Goal: Information Seeking & Learning: Find specific fact

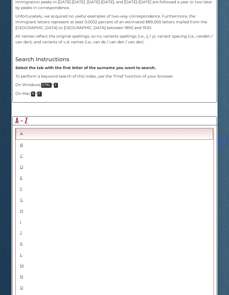
scroll to position [212, 0]
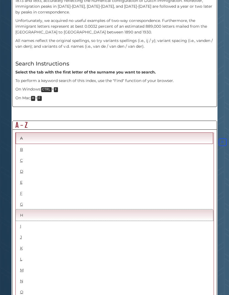
click at [19, 209] on link "H" at bounding box center [114, 214] width 197 height 11
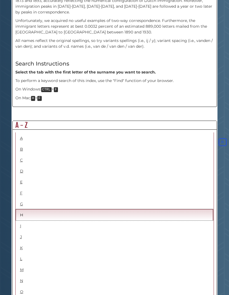
click at [23, 209] on link "H" at bounding box center [114, 214] width 197 height 11
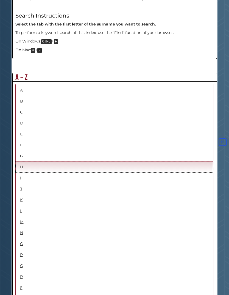
scroll to position [260, 0]
click at [22, 161] on link "H" at bounding box center [114, 166] width 197 height 11
click at [24, 161] on link "H" at bounding box center [114, 166] width 197 height 11
click at [25, 161] on link "H" at bounding box center [114, 166] width 197 height 11
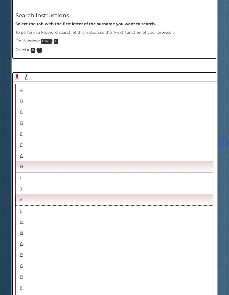
click at [16, 194] on link "K" at bounding box center [114, 199] width 197 height 11
click at [23, 161] on link "H" at bounding box center [114, 166] width 197 height 11
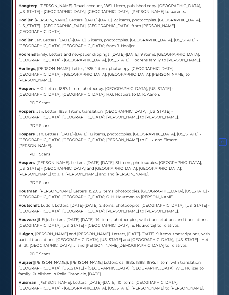
scroll to position [2459, 0]
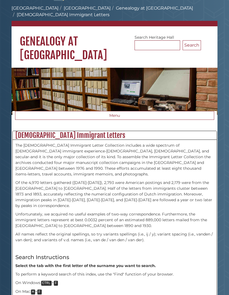
scroll to position [19, 0]
click at [114, 111] on button "Menu" at bounding box center [114, 115] width 199 height 9
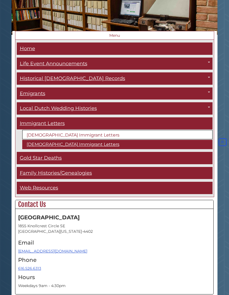
scroll to position [99, 0]
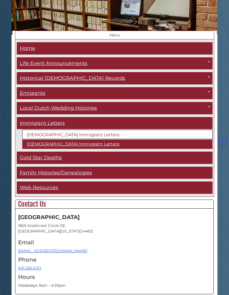
click at [36, 130] on link "[DEMOGRAPHIC_DATA] Immigrant Letters" at bounding box center [117, 134] width 190 height 9
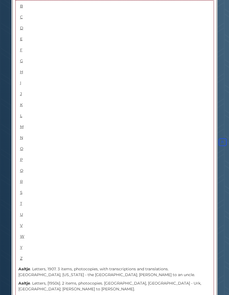
scroll to position [286, 0]
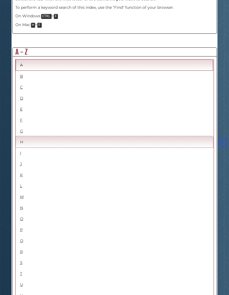
click at [21, 136] on link "H" at bounding box center [114, 141] width 197 height 11
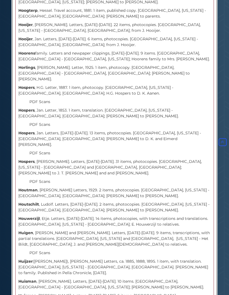
scroll to position [2459, 0]
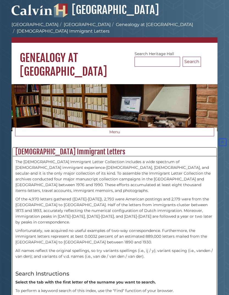
scroll to position [0, 0]
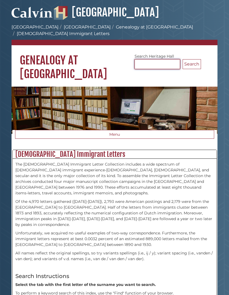
click at [144, 59] on input "Search [GEOGRAPHIC_DATA]" at bounding box center [156, 64] width 45 height 10
type input "**********"
click at [191, 59] on button "Search" at bounding box center [191, 64] width 18 height 10
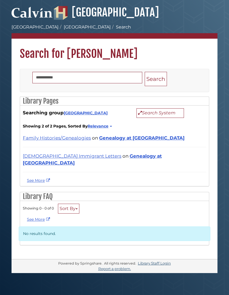
click at [39, 157] on link "[DEMOGRAPHIC_DATA] Immigrant Letters" at bounding box center [72, 155] width 98 height 5
click at [118, 159] on link "Genealogy at [GEOGRAPHIC_DATA]" at bounding box center [92, 159] width 139 height 12
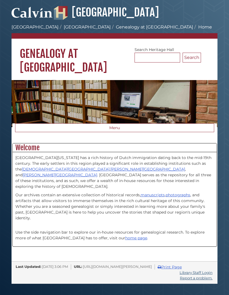
scroll to position [17, 0]
click at [125, 235] on link "home page" at bounding box center [136, 237] width 22 height 5
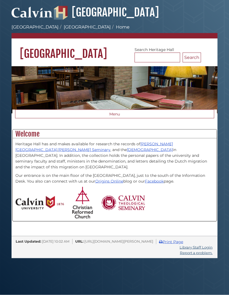
scroll to position [19, 0]
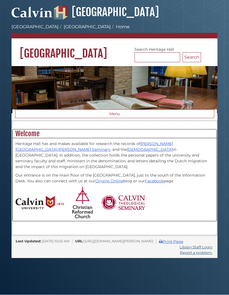
click at [145, 179] on link "Facebook" at bounding box center [154, 181] width 19 height 5
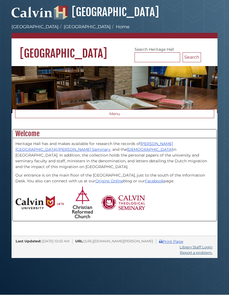
click at [115, 239] on span "https://library.calvin.edu/hh" at bounding box center [118, 241] width 69 height 4
click at [110, 24] on li "Home" at bounding box center [119, 27] width 19 height 7
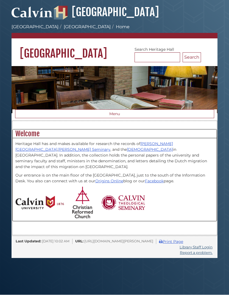
click at [95, 179] on link "Origins Online" at bounding box center [109, 181] width 28 height 5
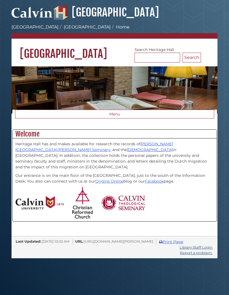
scroll to position [19, 0]
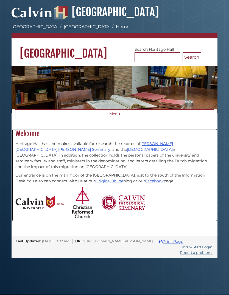
click at [82, 187] on img at bounding box center [82, 203] width 21 height 32
click at [127, 147] on link "Christian Reformed Church" at bounding box center [150, 149] width 46 height 5
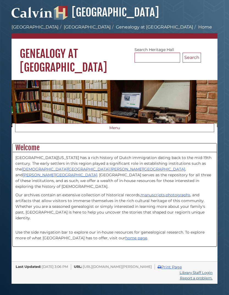
scroll to position [19, 0]
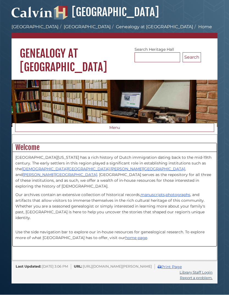
click at [150, 192] on link "manuscripts" at bounding box center [152, 194] width 24 height 5
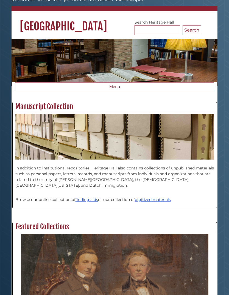
scroll to position [27, 0]
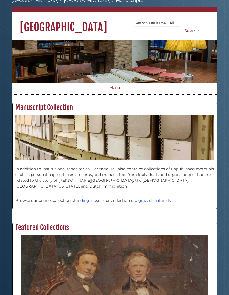
click at [86, 200] on link "finding aids" at bounding box center [86, 200] width 22 height 5
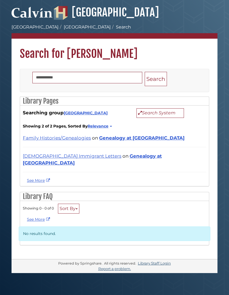
click at [35, 155] on link "[DEMOGRAPHIC_DATA] Immigrant Letters" at bounding box center [72, 155] width 98 height 5
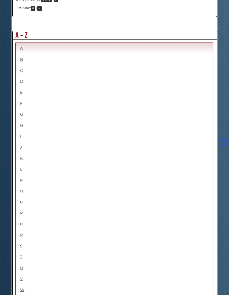
scroll to position [303, 0]
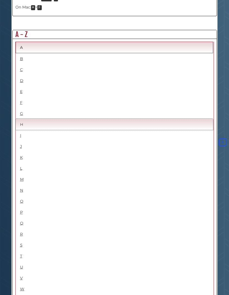
click at [19, 119] on link "H" at bounding box center [114, 124] width 197 height 11
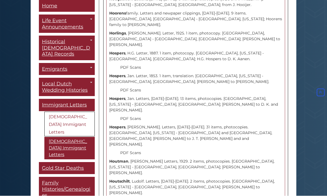
scroll to position [2427, 0]
